Goal: Navigation & Orientation: Find specific page/section

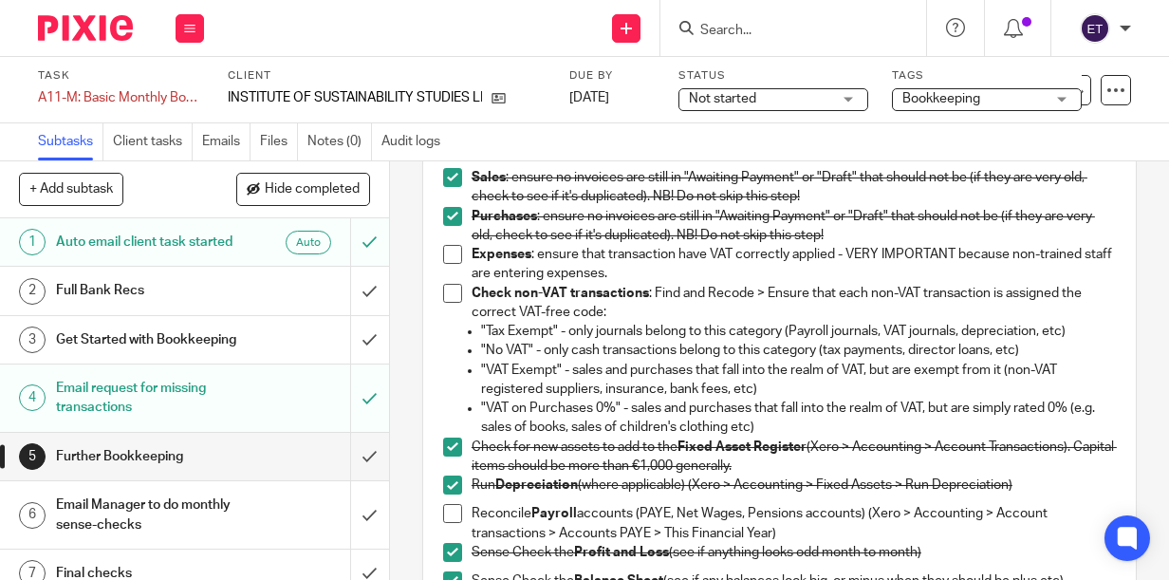
scroll to position [190, 0]
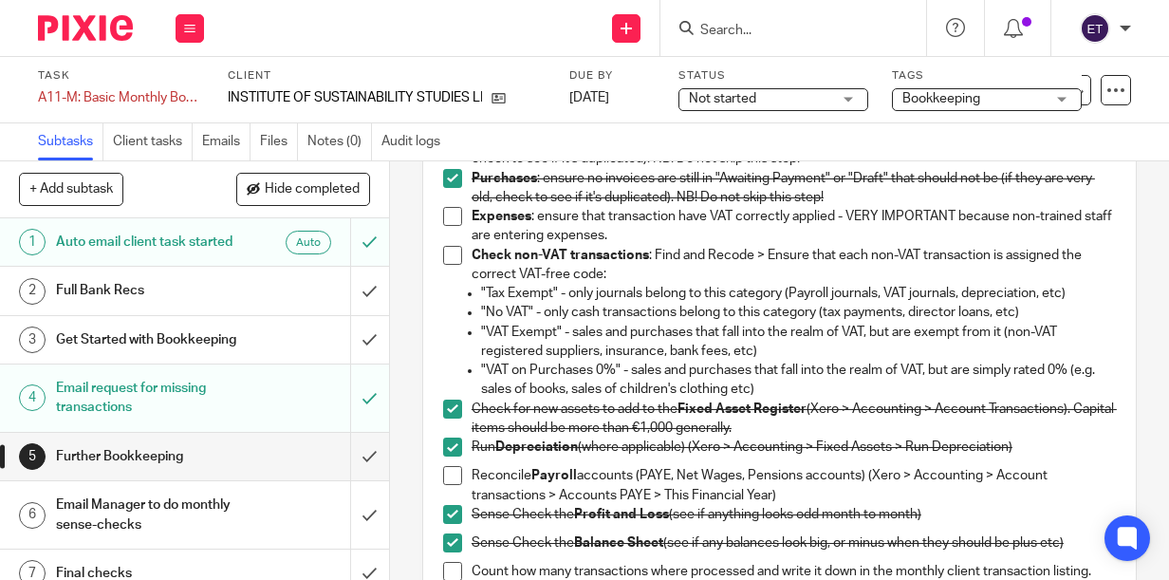
click at [446, 216] on span at bounding box center [452, 216] width 19 height 19
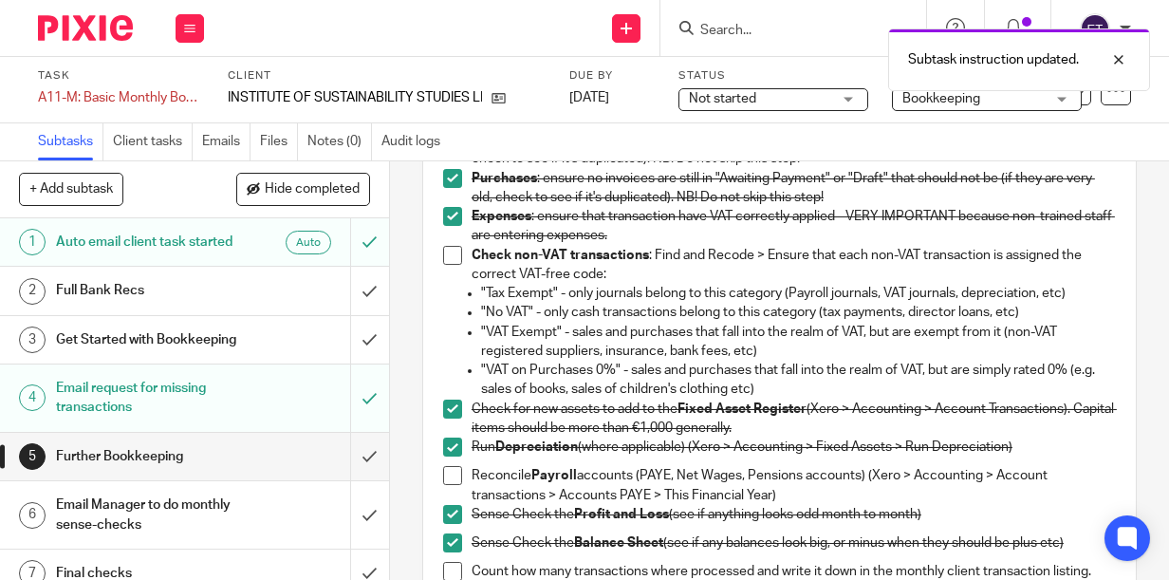
click at [446, 250] on span at bounding box center [452, 255] width 19 height 19
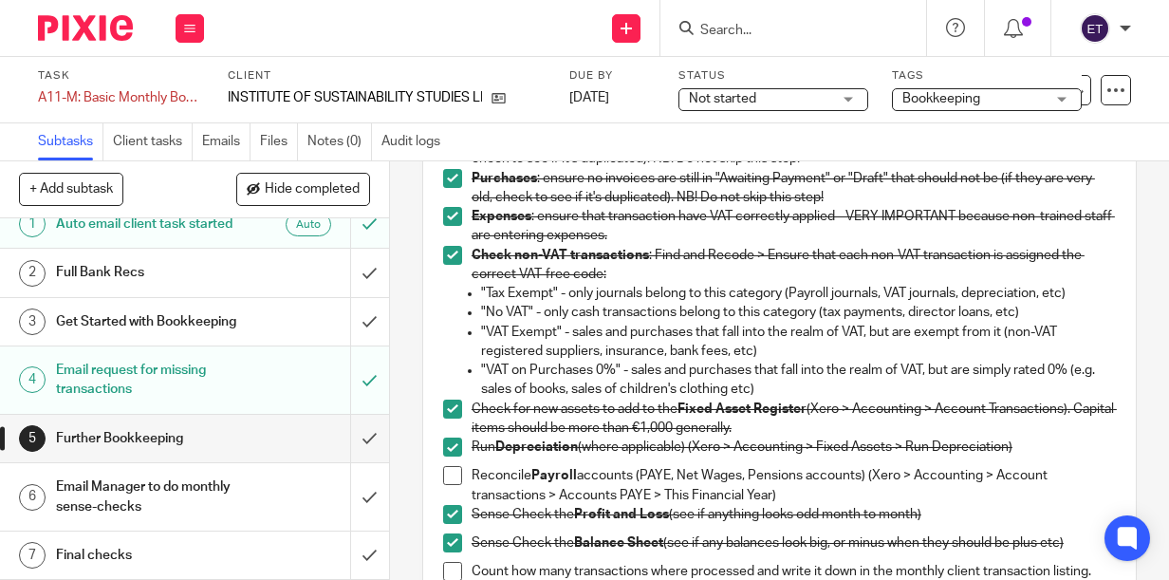
click at [90, 307] on h1 "Get Started with Bookkeeping" at bounding box center [147, 321] width 183 height 28
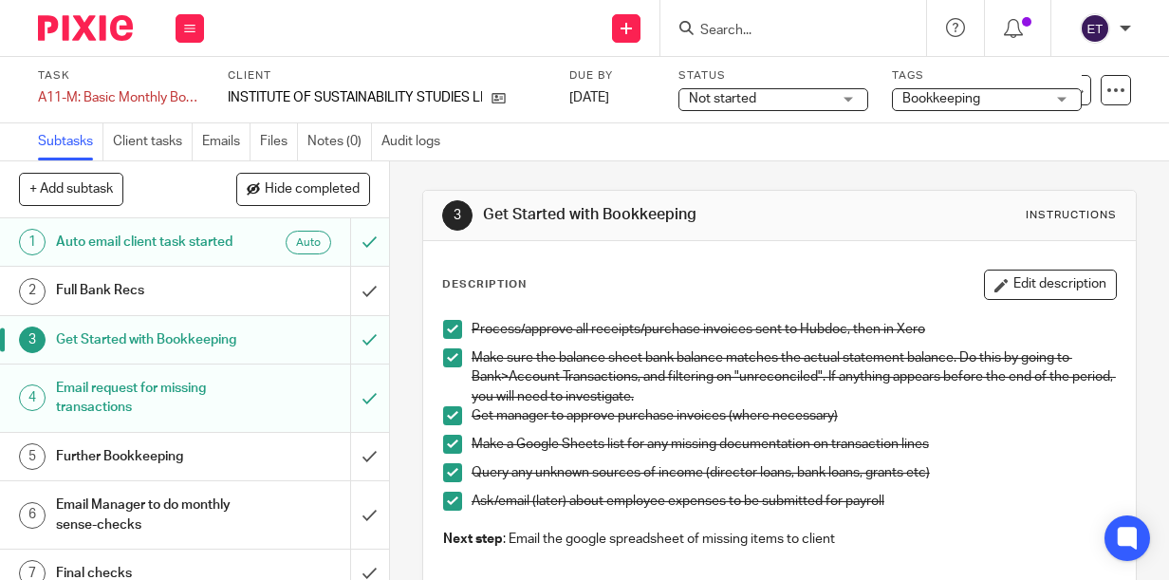
scroll to position [95, 0]
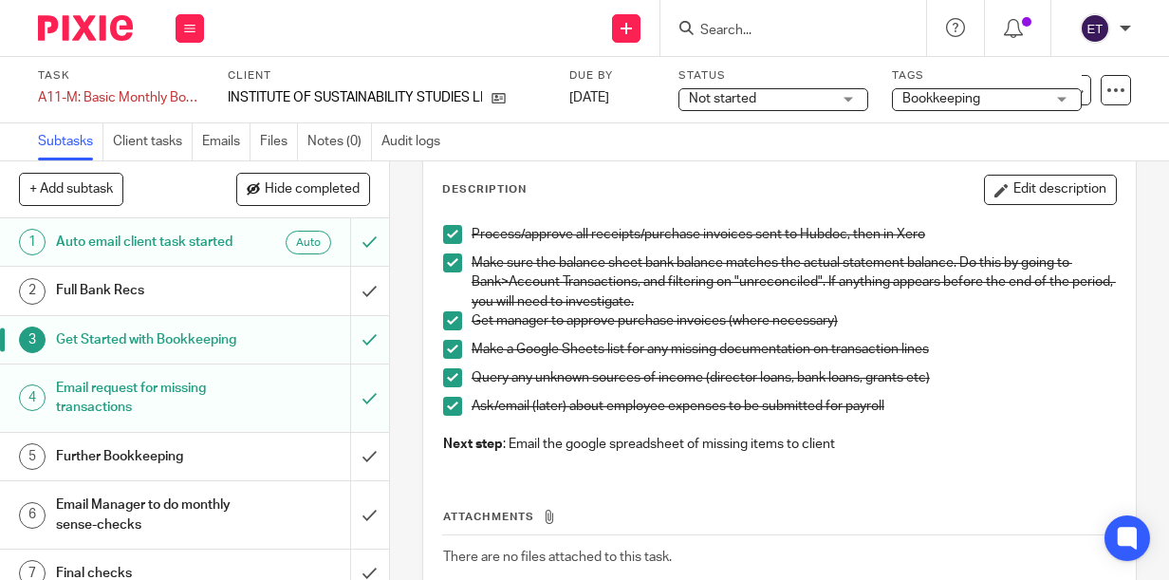
click at [162, 354] on h1 "Get Started with Bookkeeping" at bounding box center [147, 339] width 183 height 28
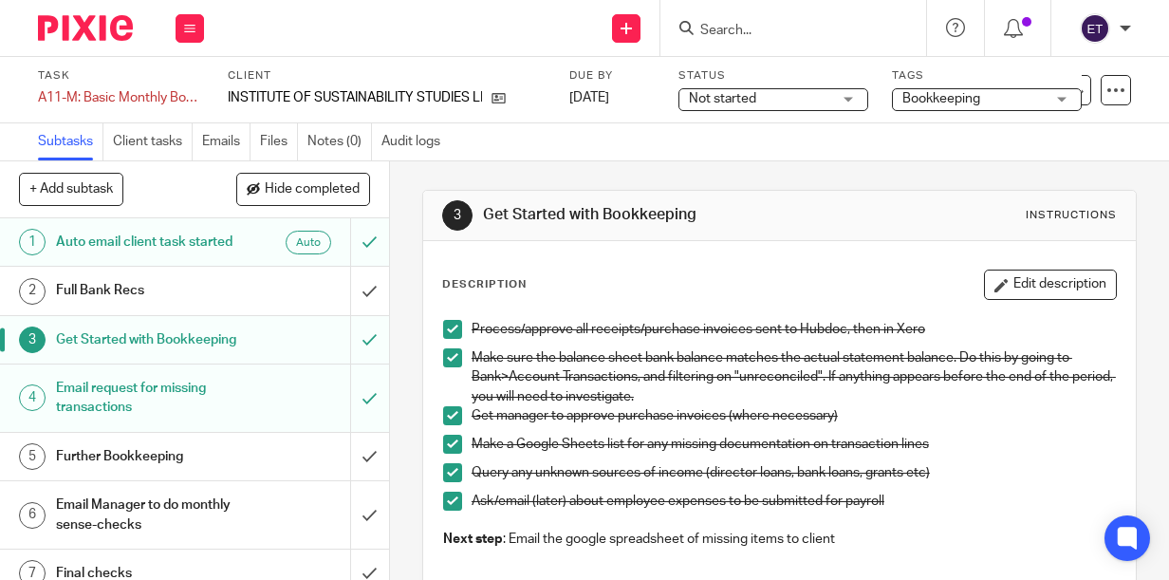
scroll to position [54, 0]
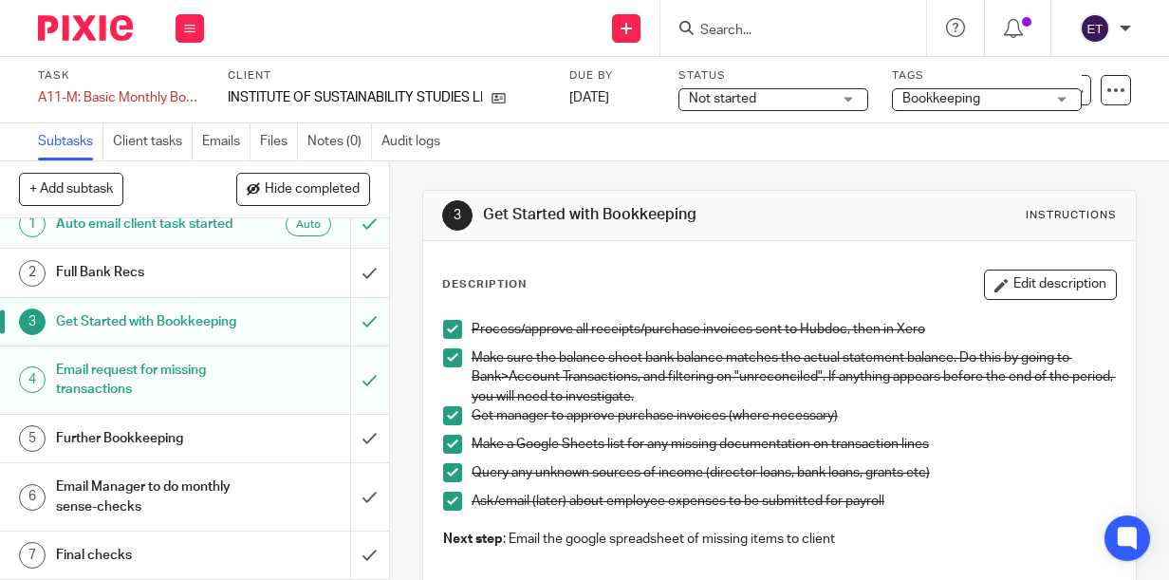
click at [147, 390] on h1 "Email request for missing transactions" at bounding box center [147, 380] width 183 height 48
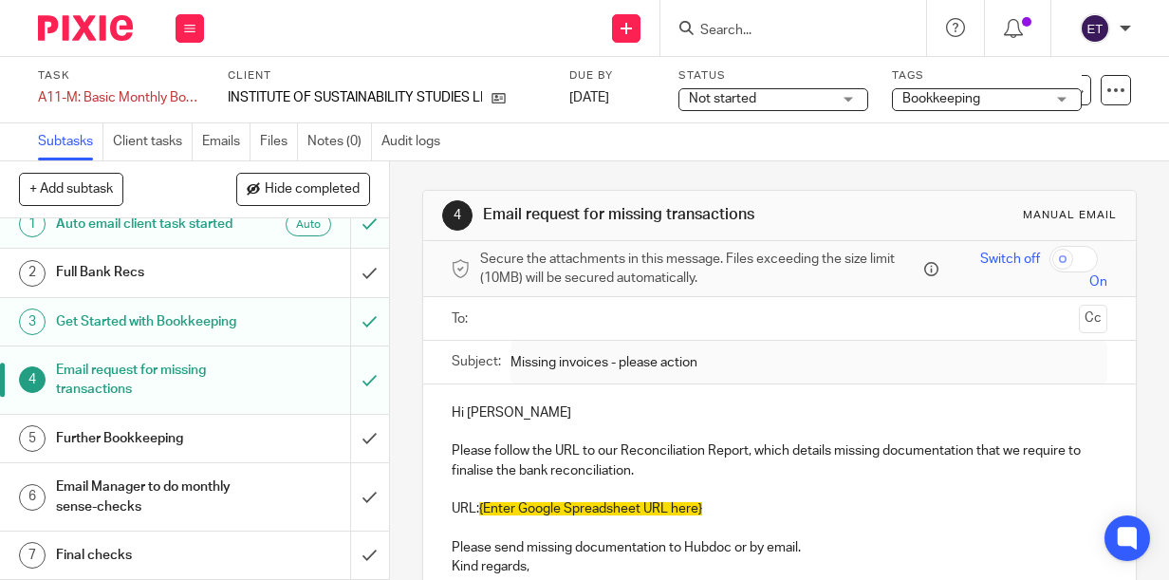
scroll to position [54, 0]
click at [134, 449] on h1 "Further Bookkeeping" at bounding box center [147, 438] width 183 height 28
